Goal: Transaction & Acquisition: Purchase product/service

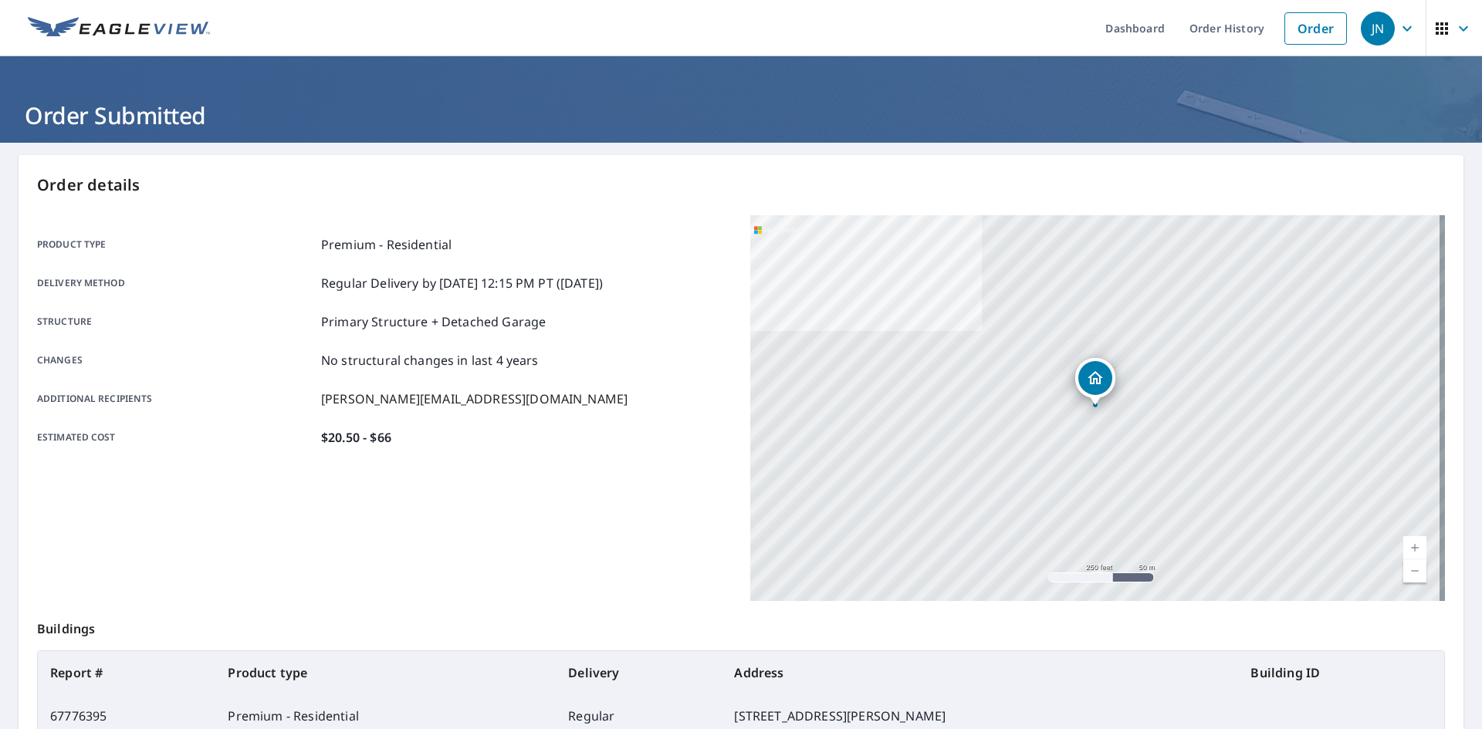
scroll to position [139, 0]
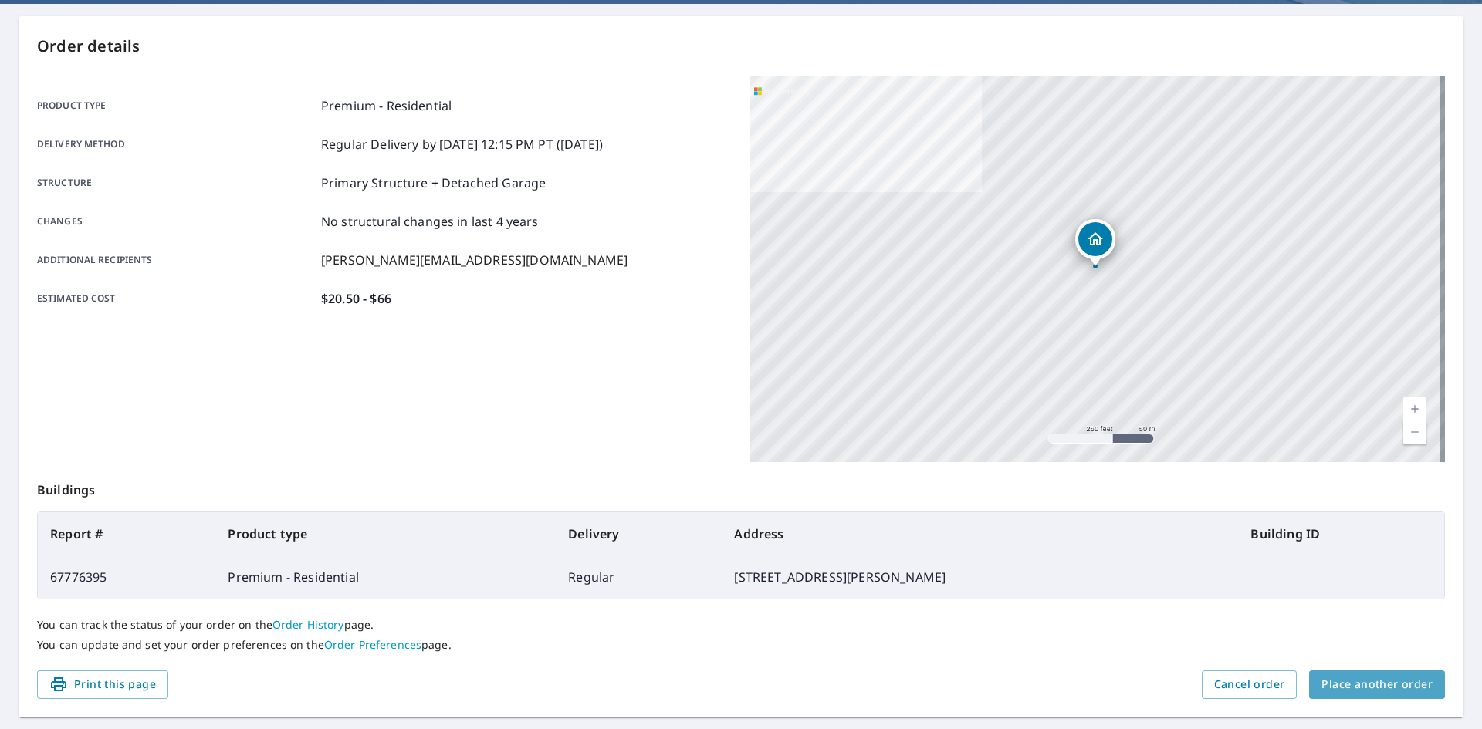
click at [1389, 688] on span "Place another order" at bounding box center [1376, 684] width 111 height 19
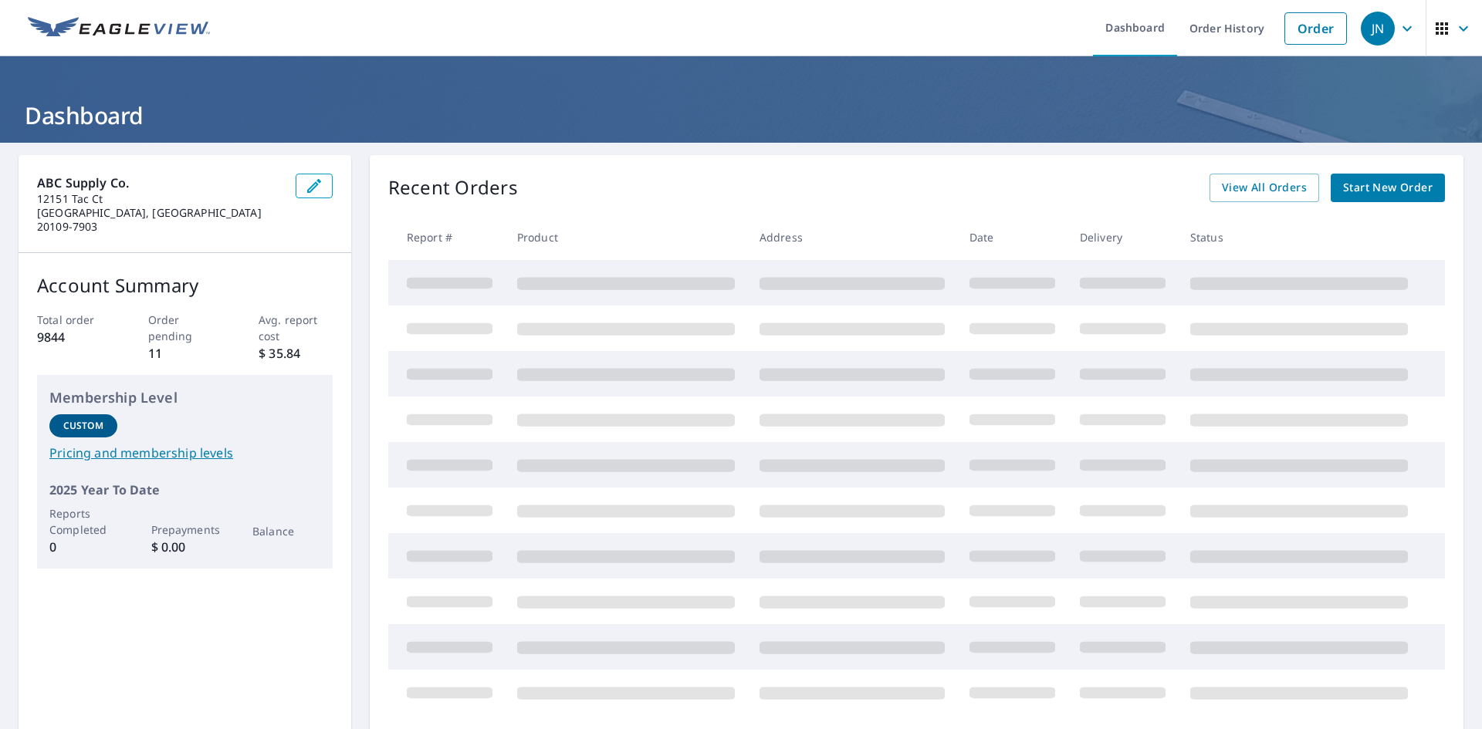
click at [1396, 187] on span "Start New Order" at bounding box center [1388, 187] width 90 height 19
